Goal: Task Accomplishment & Management: Manage account settings

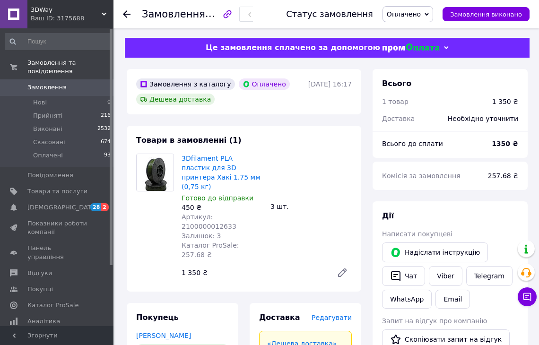
click at [128, 14] on icon at bounding box center [127, 14] width 8 height 8
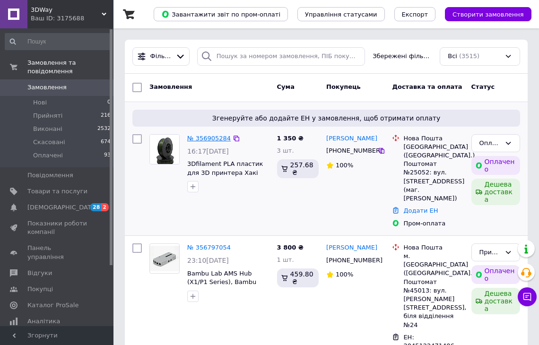
click at [218, 141] on link "№ 356905284" at bounding box center [209, 138] width 44 height 7
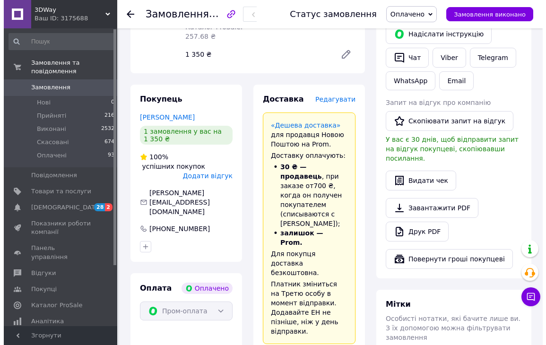
scroll to position [47, 0]
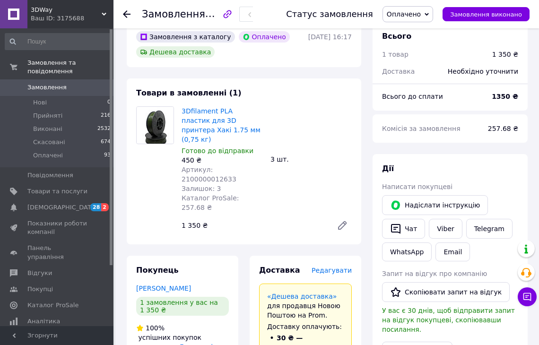
click at [336, 267] on span "Редагувати" at bounding box center [332, 271] width 40 height 8
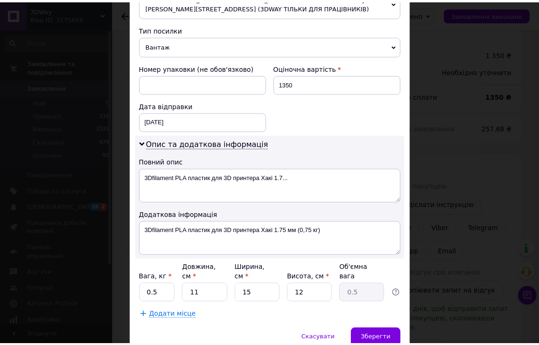
scroll to position [378, 0]
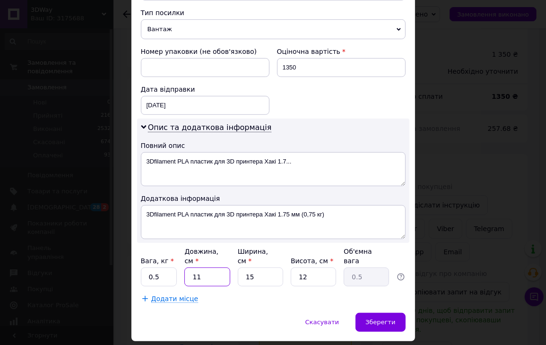
drag, startPoint x: 202, startPoint y: 267, endPoint x: 163, endPoint y: 265, distance: 39.8
click at [161, 264] on div "Вага, кг * 0.5 Довжина, см * 11 Ширина, см * 15 Висота, см * 12 Об'ємна вага 0.5" at bounding box center [273, 267] width 265 height 40
type input "2"
type input "0.1"
type input "23"
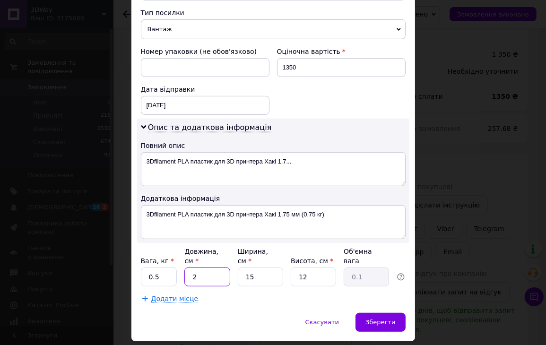
type input "1.03"
type input "23"
click at [186, 263] on div "Вага, кг * 0.5 Довжина, см * 23 Ширина, см * 15 Висота, см * 12 Об'ємна вага 1.…" at bounding box center [273, 267] width 265 height 40
type input "2"
type input "0.14"
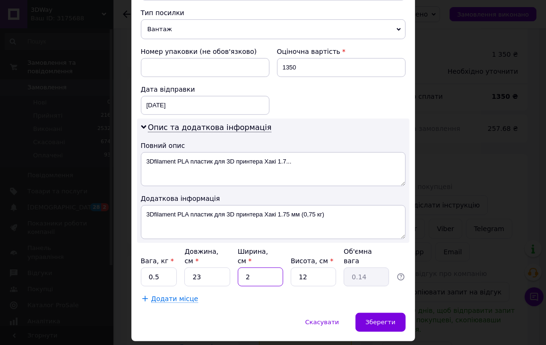
type input "22"
type input "1.52"
type input "22"
drag, startPoint x: 311, startPoint y: 267, endPoint x: 263, endPoint y: 264, distance: 48.4
click at [265, 264] on div "Вага, кг * 0.5 Довжина, см * 23 Ширина, см * 22 Висота, см * 12 Об'ємна вага 1.…" at bounding box center [273, 267] width 265 height 40
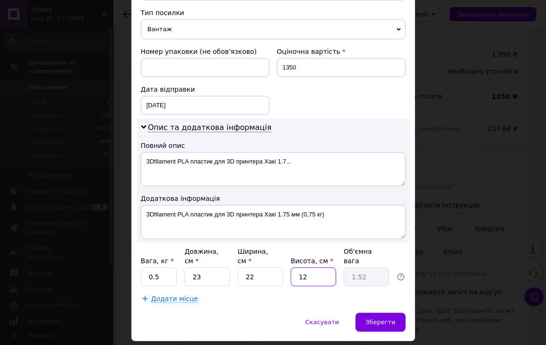
type input "1"
type input "0.13"
type input "15"
type input "1.9"
type input "15"
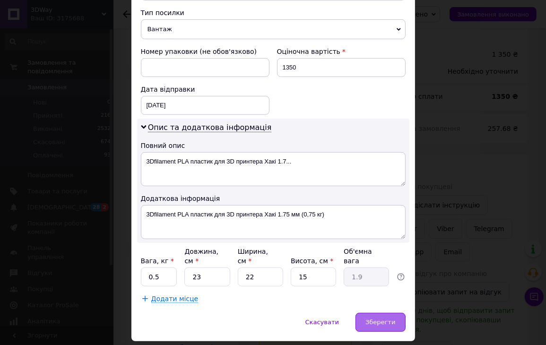
click at [379, 319] on span "Зберегти" at bounding box center [381, 322] width 30 height 7
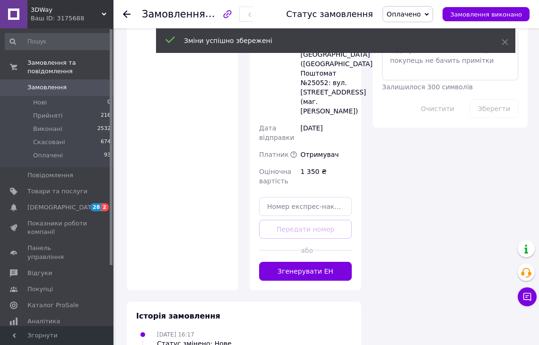
scroll to position [615, 0]
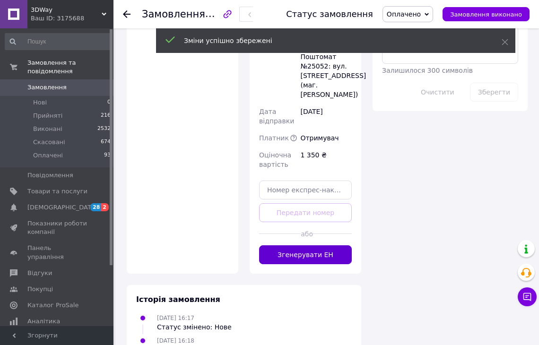
click at [319, 246] on button "Згенерувати ЕН" at bounding box center [305, 255] width 93 height 19
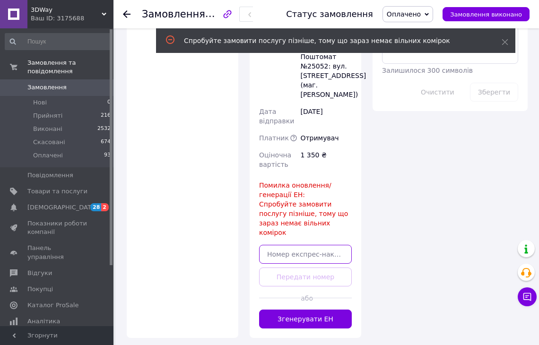
click at [331, 245] on input "text" at bounding box center [305, 254] width 93 height 19
